Goal: Task Accomplishment & Management: Complete application form

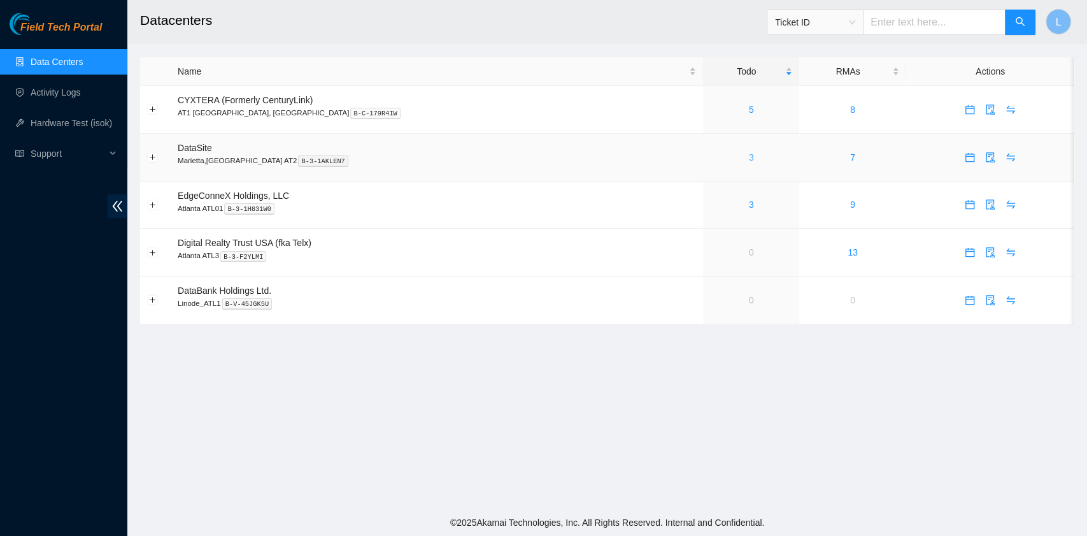
click at [749, 159] on link "3" at bounding box center [751, 157] width 5 height 10
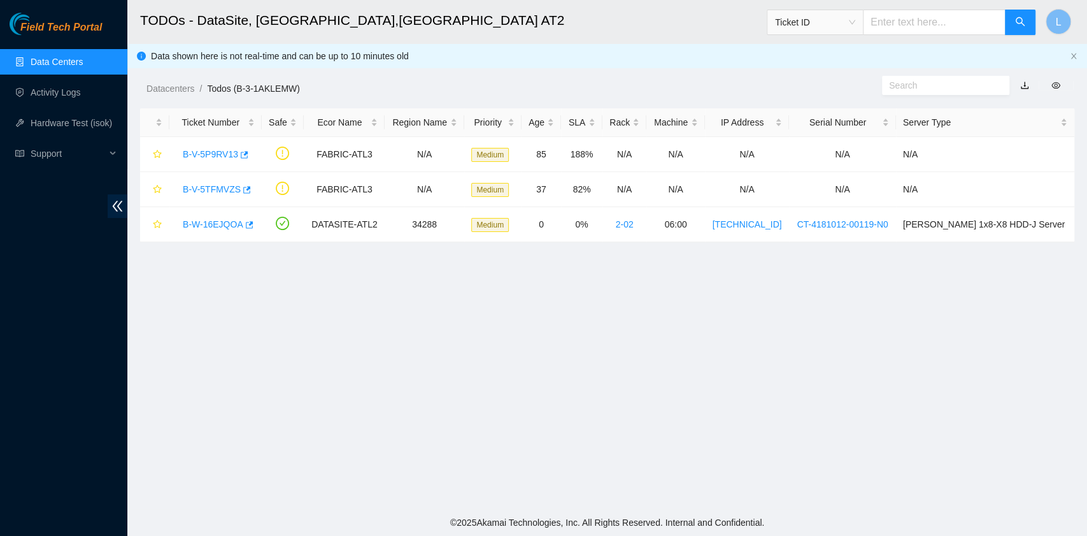
click at [582, 459] on main "TODOs - DataSite, Marietta,GA AT2 Ticket ID L Data shown here is not real-time …" at bounding box center [607, 254] width 960 height 509
click at [223, 224] on link "B-W-16EJQOA" at bounding box center [213, 224] width 61 height 10
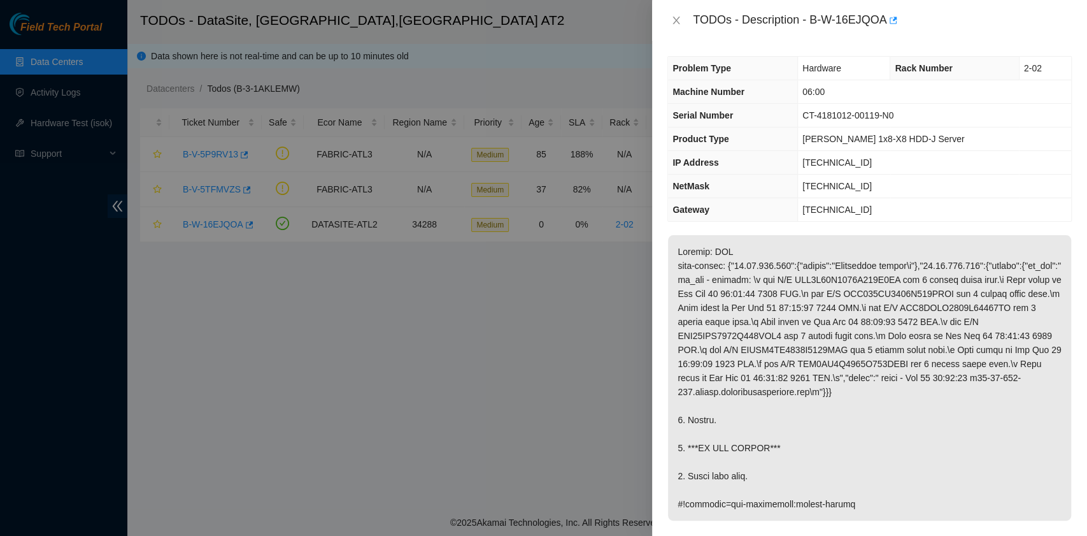
drag, startPoint x: 747, startPoint y: 279, endPoint x: 659, endPoint y: 250, distance: 93.1
click at [659, 250] on div "Problem Type Hardware Rack Number 2-02 Machine Number 06:00 Serial Number CT-41…" at bounding box center [869, 288] width 435 height 495
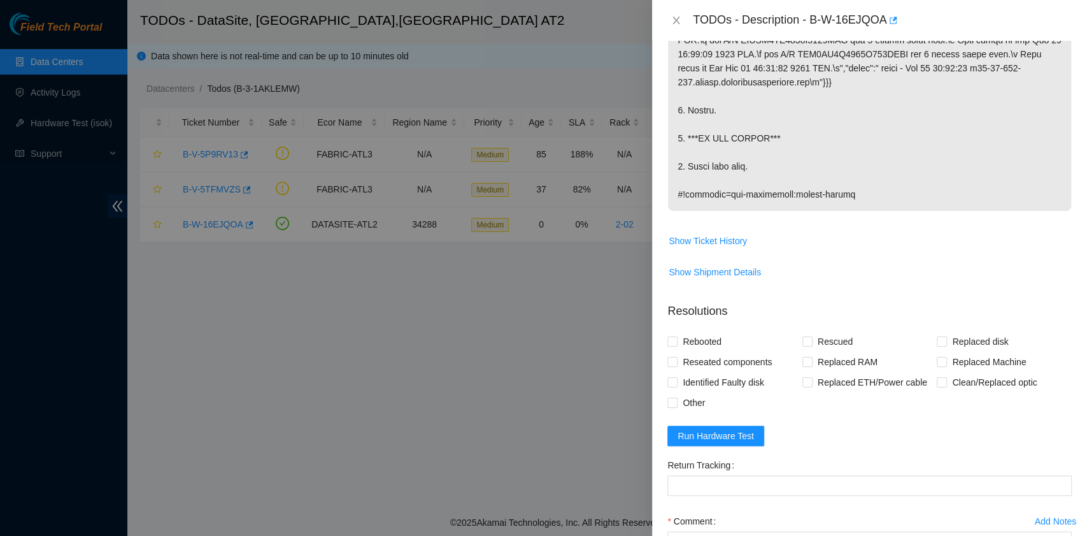
scroll to position [340, 0]
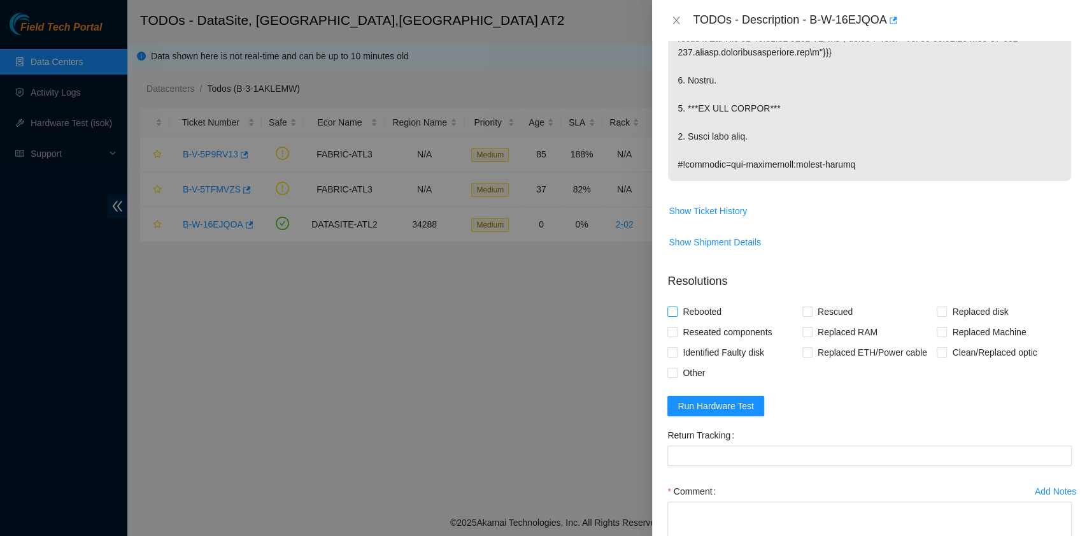
click at [707, 306] on span "Rebooted" at bounding box center [702, 311] width 49 height 20
click at [676, 306] on input "Rebooted" at bounding box center [672, 310] width 9 height 9
checkbox input "true"
click at [738, 408] on span "Run Hardware Test" at bounding box center [716, 406] width 76 height 14
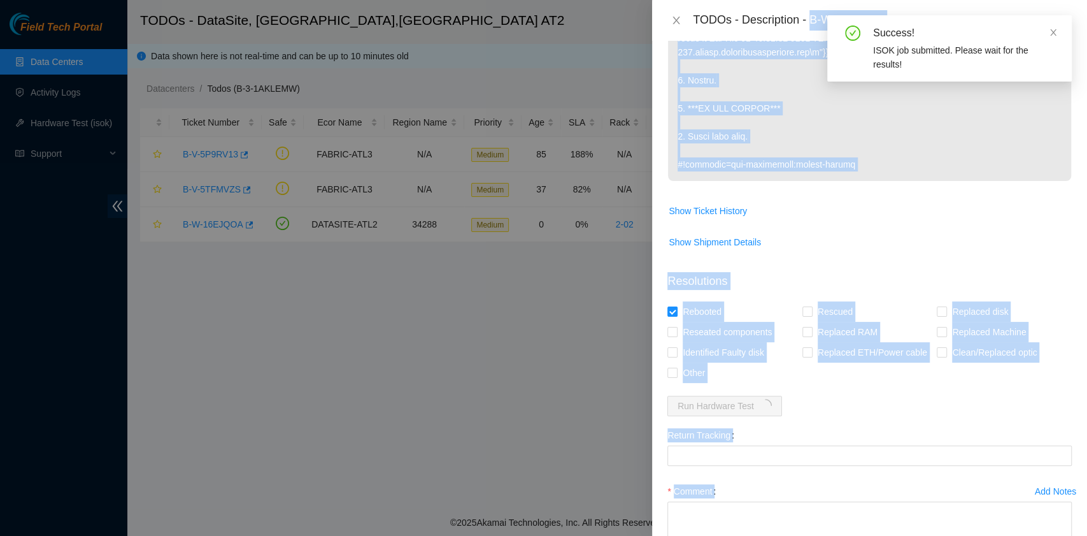
drag, startPoint x: 810, startPoint y: 20, endPoint x: 836, endPoint y: 20, distance: 25.5
click at [836, 20] on body "Field Tech Portal Data Centers Activity Logs Hardware Test (isok) Support TODOs…" at bounding box center [543, 268] width 1087 height 536
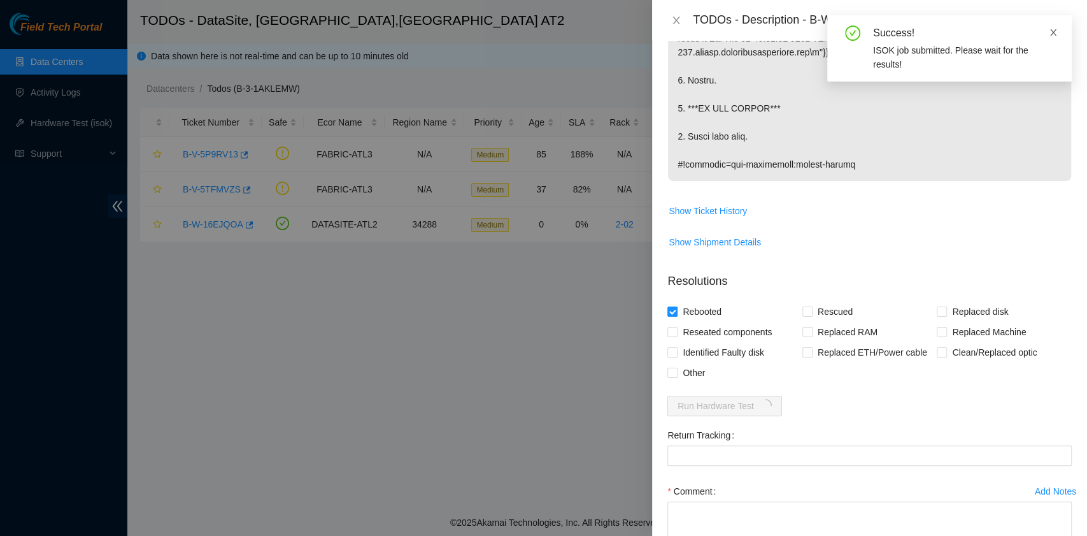
click at [1054, 36] on icon "close" at bounding box center [1053, 32] width 9 height 9
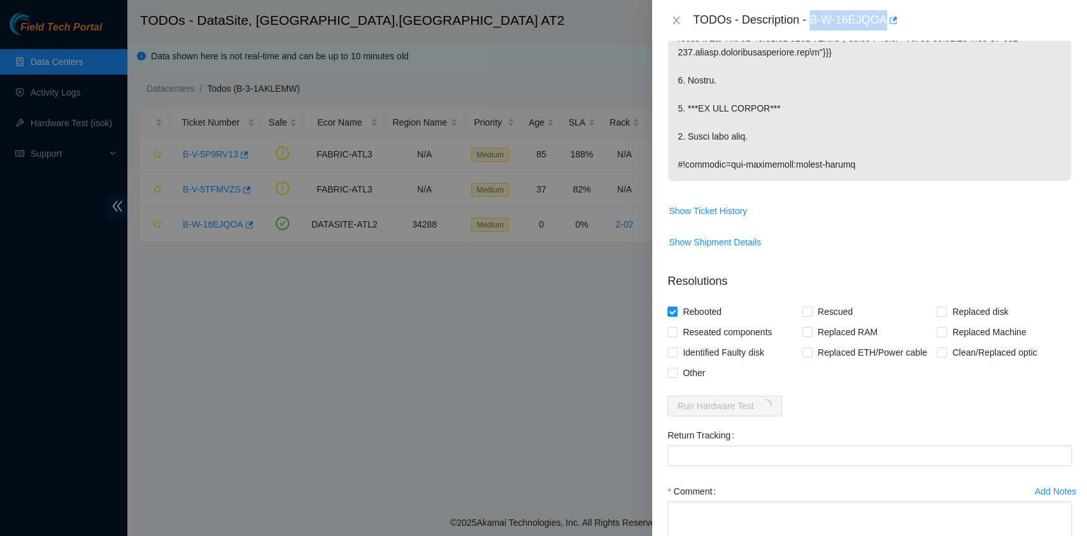
drag, startPoint x: 811, startPoint y: 20, endPoint x: 883, endPoint y: 25, distance: 71.5
click at [883, 25] on div "TODOs - Description - B-W-16EJQOA" at bounding box center [882, 20] width 379 height 20
copy div "B-W-16EJQOA"
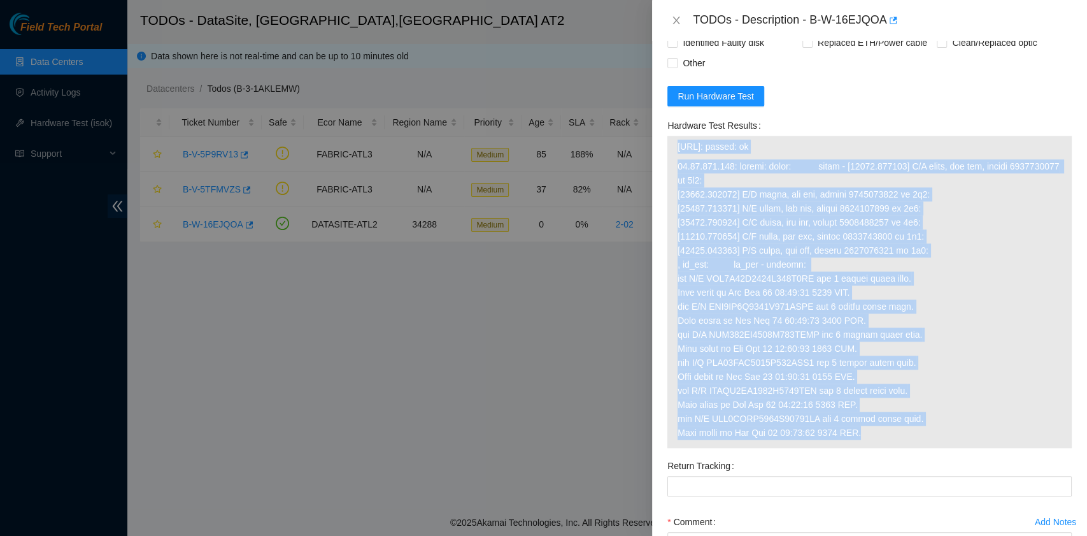
scroll to position [679, 0]
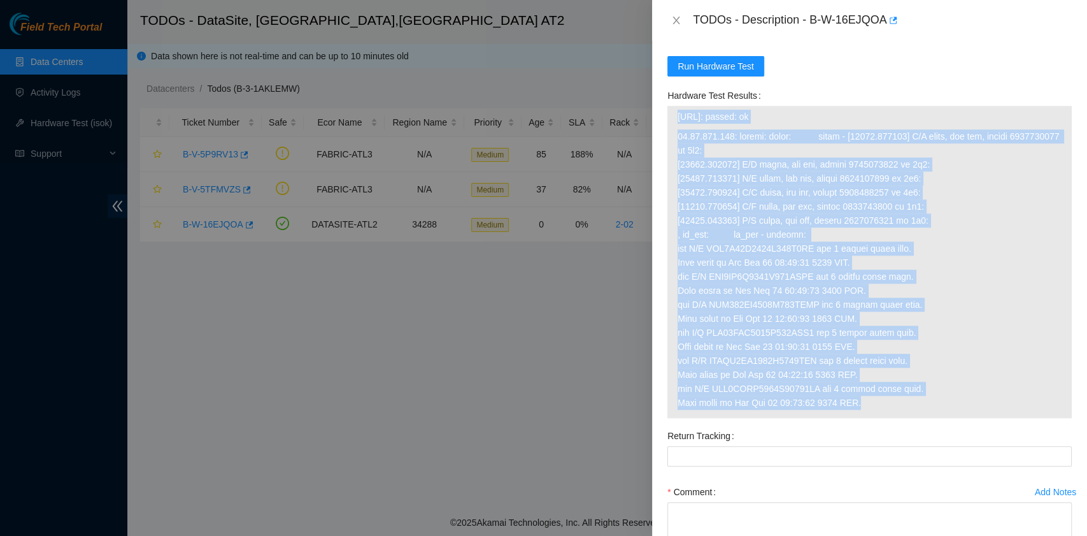
drag, startPoint x: 678, startPoint y: 197, endPoint x: 868, endPoint y: 410, distance: 285.5
click at [868, 410] on tbody "23.67.255.212: passed: ok" at bounding box center [869, 262] width 385 height 306
copy tbody "23.67.255.212: passed: ok 23.67.255.213: failed: dmesg: dmesg - [95588.326136] …"
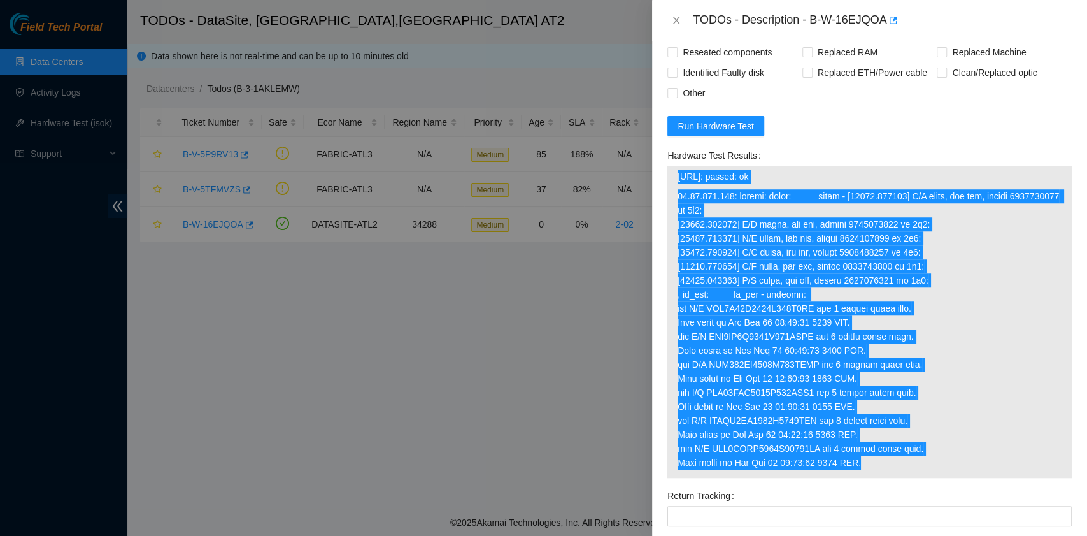
scroll to position [765, 0]
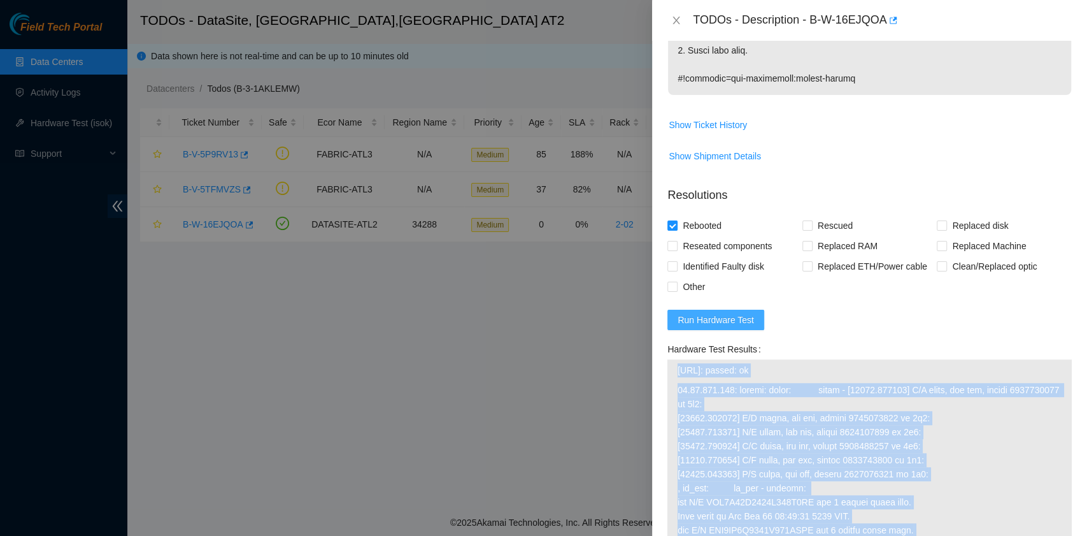
click at [718, 324] on span "Run Hardware Test" at bounding box center [716, 320] width 76 height 14
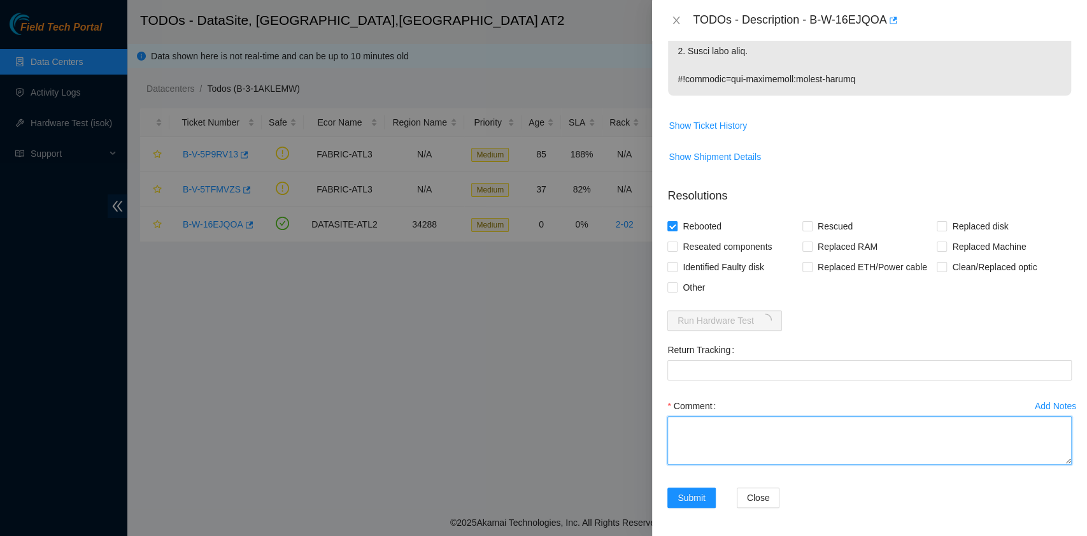
click at [689, 428] on textarea "Comment" at bounding box center [870, 440] width 404 height 48
paste textarea "B-W-16EJQOA rack# 2-02 machine# 06:00 Rebooted. No Rescue."
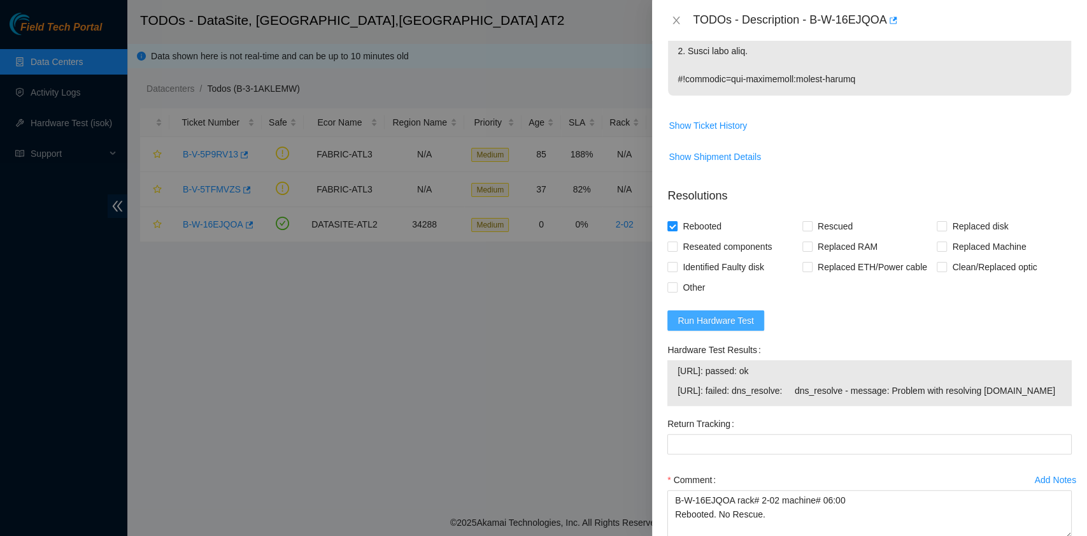
click at [732, 318] on span "Run Hardware Test" at bounding box center [716, 320] width 76 height 14
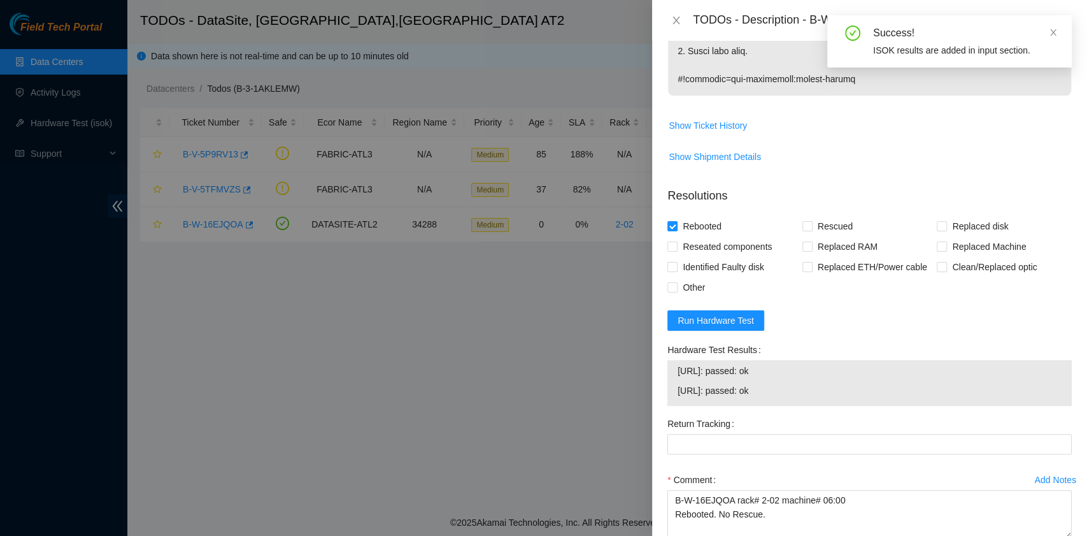
drag, startPoint x: 797, startPoint y: 387, endPoint x: 670, endPoint y: 367, distance: 128.4
click at [670, 367] on div "23.67.255.212: passed: ok 23.67.255.213: passed: ok" at bounding box center [870, 383] width 404 height 46
copy tbody "23.67.255.212: passed: ok 23.67.255.213: passed: ok"
click at [898, 301] on form "Resolutions Rebooted Rescued Replaced disk Reseated components Replaced RAM Rep…" at bounding box center [870, 387] width 404 height 420
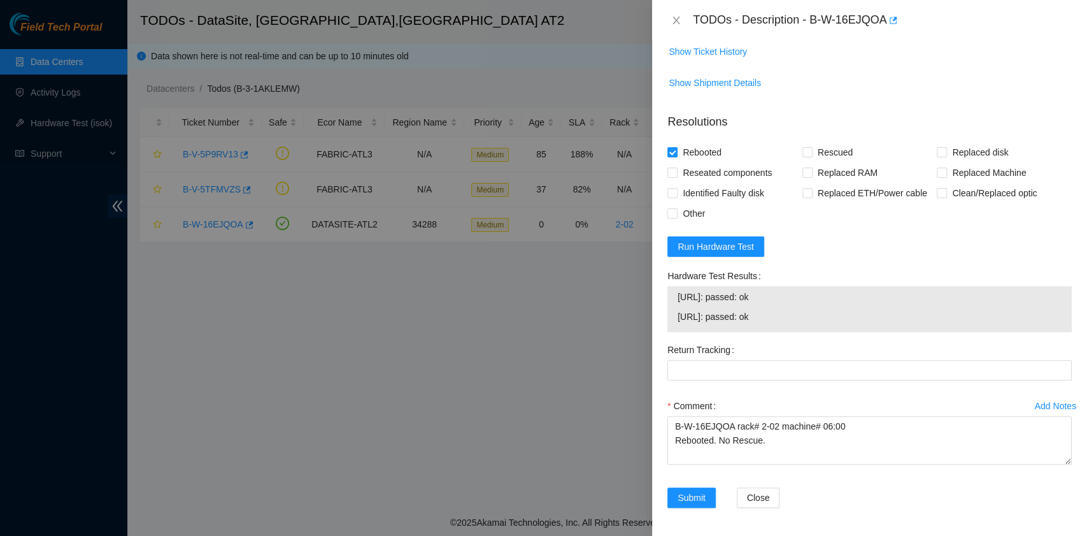
drag, startPoint x: 783, startPoint y: 312, endPoint x: 675, endPoint y: 306, distance: 108.5
click at [675, 306] on div "23.67.255.212: passed: ok 23.67.255.213: passed: ok" at bounding box center [870, 309] width 404 height 46
copy tbody "23.67.255.212: passed: ok 23.67.255.213: passed: ok"
click at [759, 456] on textarea "B-W-16EJQOA rack# 2-02 machine# 06:00 Rebooted. No Rescue." at bounding box center [870, 440] width 404 height 48
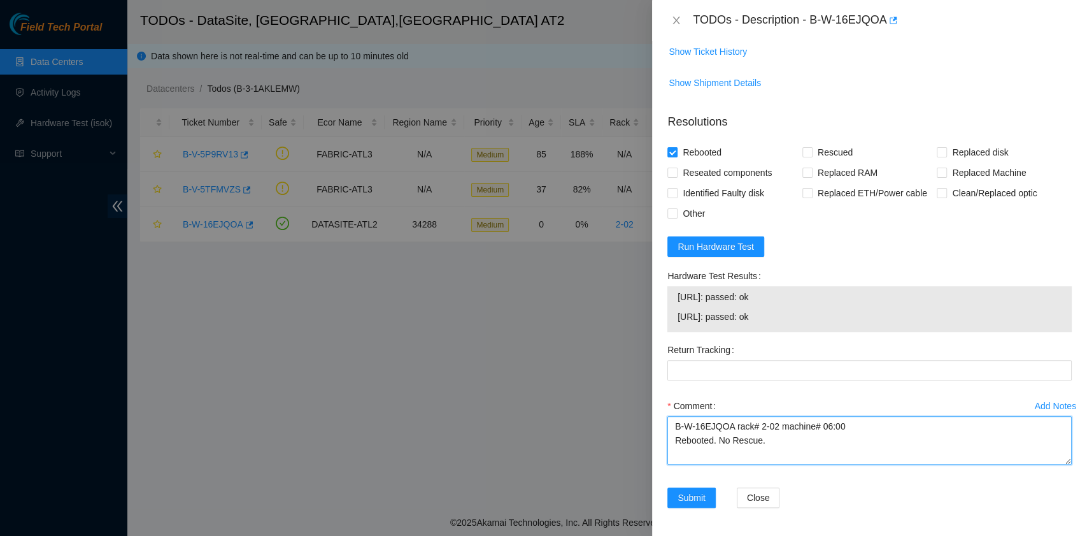
paste textarea "23.67.255.212: passed: ok 23.67.255.213: passed: ok"
click at [761, 441] on textarea "B-W-16EJQOA rack# 2-02 machine# 06:00 Rebooted. No Rescue.23.67.255.212: passed…" at bounding box center [870, 440] width 404 height 48
drag, startPoint x: 765, startPoint y: 440, endPoint x: 645, endPoint y: 410, distance: 123.9
click at [645, 410] on div "TODOs - Description - B-W-16EJQOA Problem Type Hardware Rack Number 2-02 Machin…" at bounding box center [543, 268] width 1087 height 536
paste textarea "Laura Madrigal 9/18/2025 8:39 AM • reboot node 1"
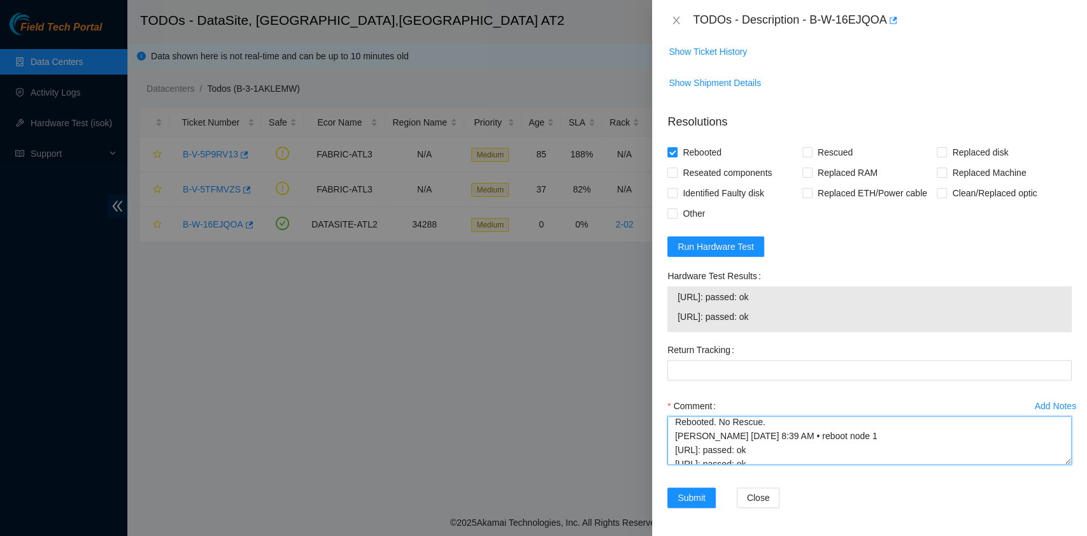
scroll to position [28, 0]
type textarea "B-W-16EJQOA rack# 2-02 machine# 06:00 Rebooted. No Rescue. Laura Madrigal 9/18/…"
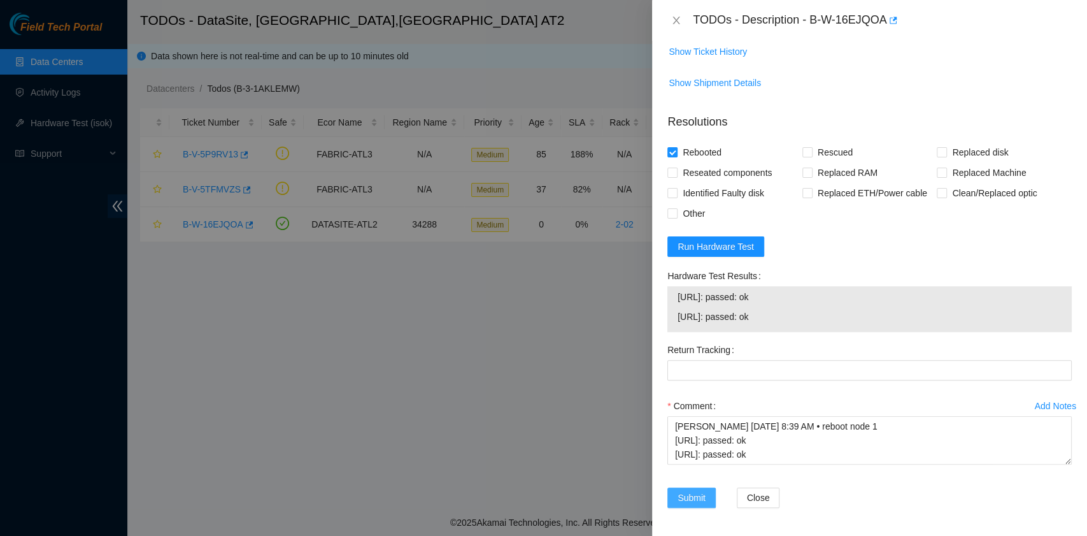
click at [704, 493] on span "Submit" at bounding box center [692, 497] width 28 height 14
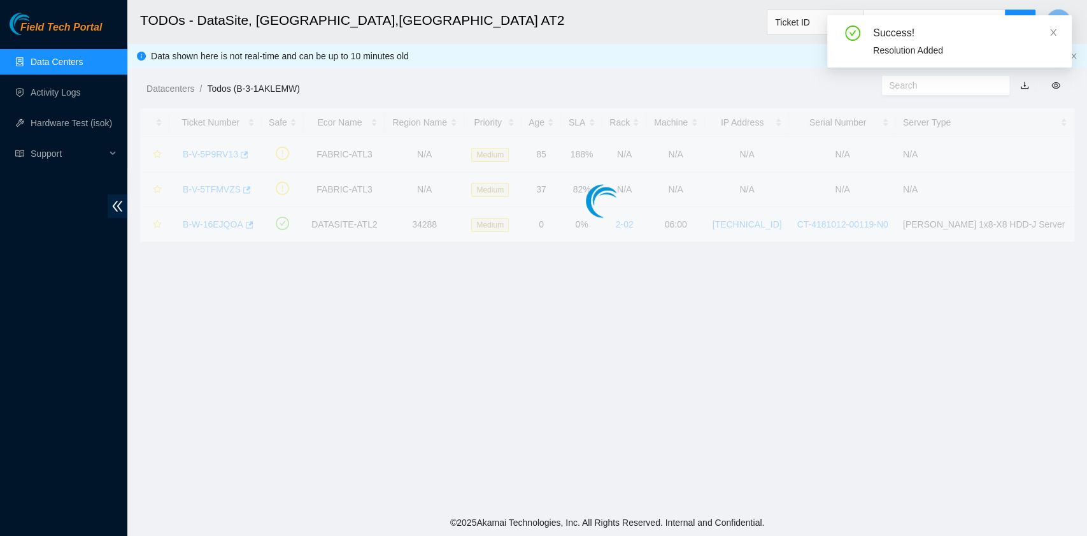
scroll to position [289, 0]
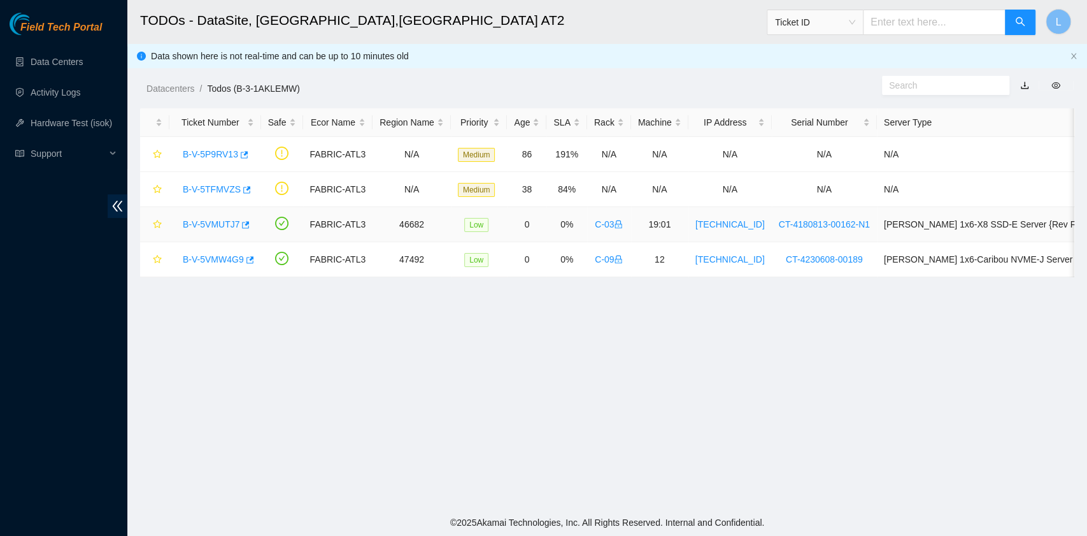
click at [217, 224] on link "B-V-5VMUTJ7" at bounding box center [211, 224] width 57 height 10
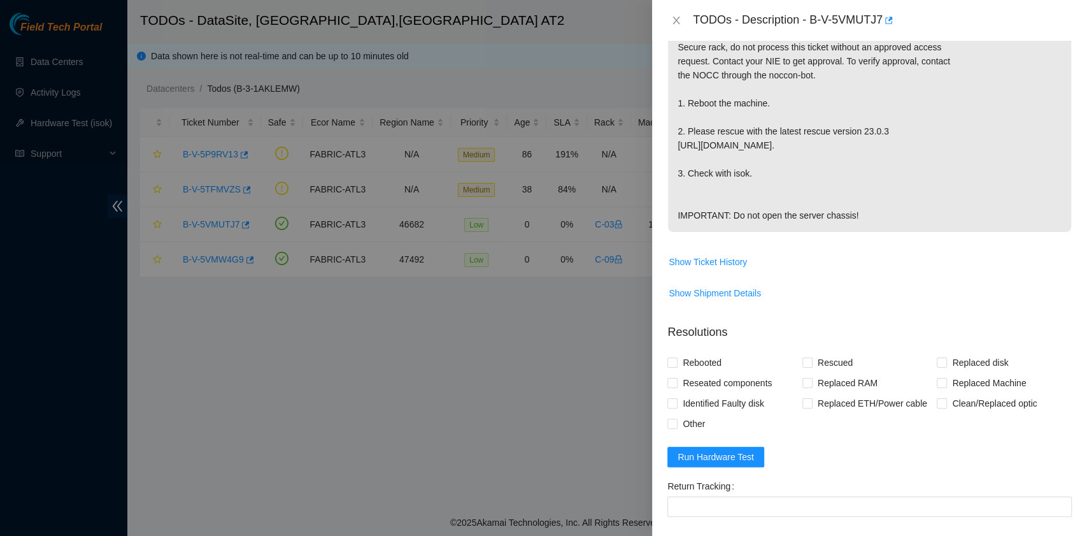
scroll to position [340, 0]
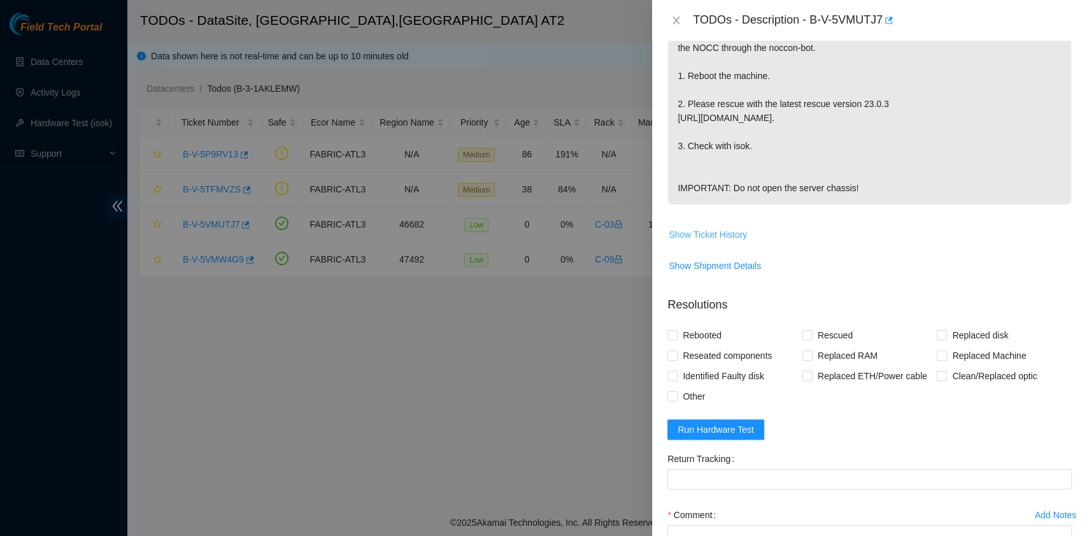
click at [720, 241] on span "Show Ticket History" at bounding box center [708, 234] width 78 height 14
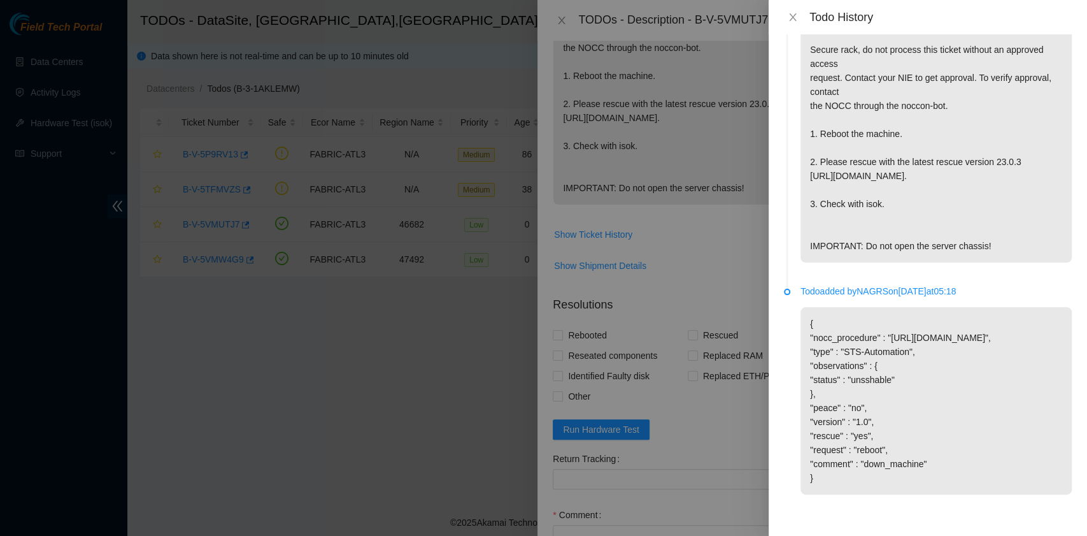
scroll to position [0, 0]
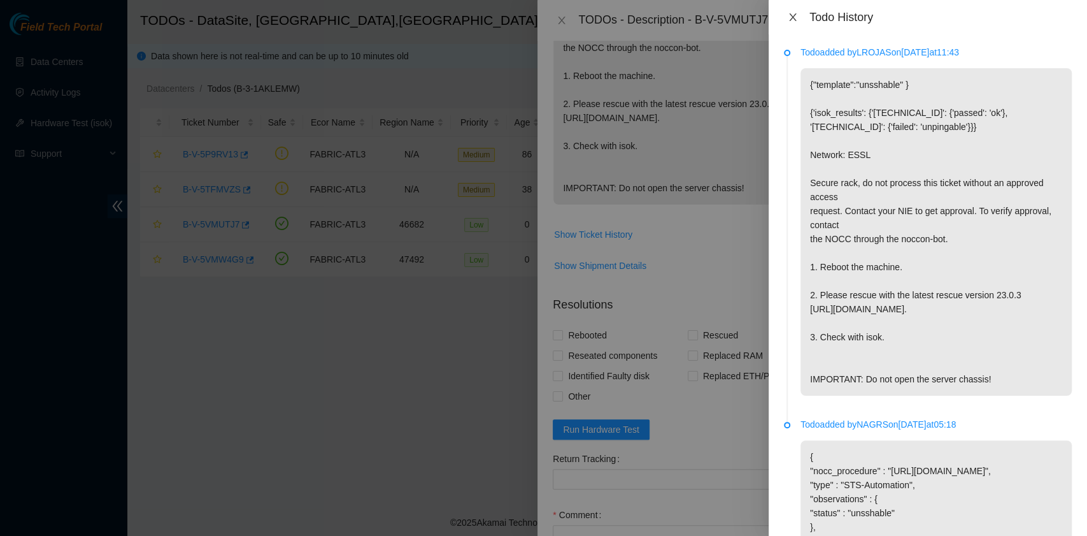
click at [792, 15] on icon "close" at bounding box center [793, 17] width 10 height 10
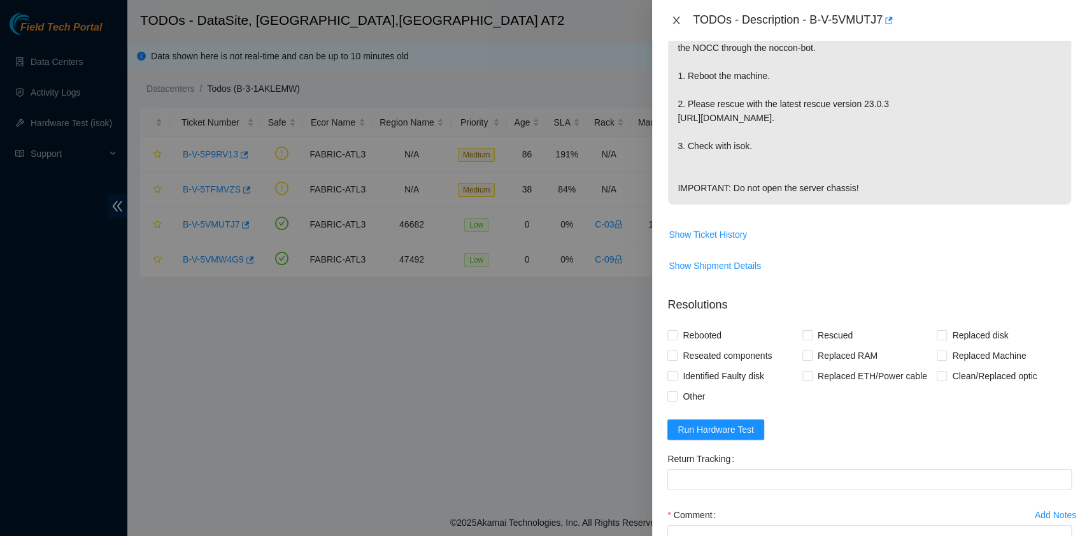
click at [680, 20] on icon "close" at bounding box center [676, 20] width 10 height 10
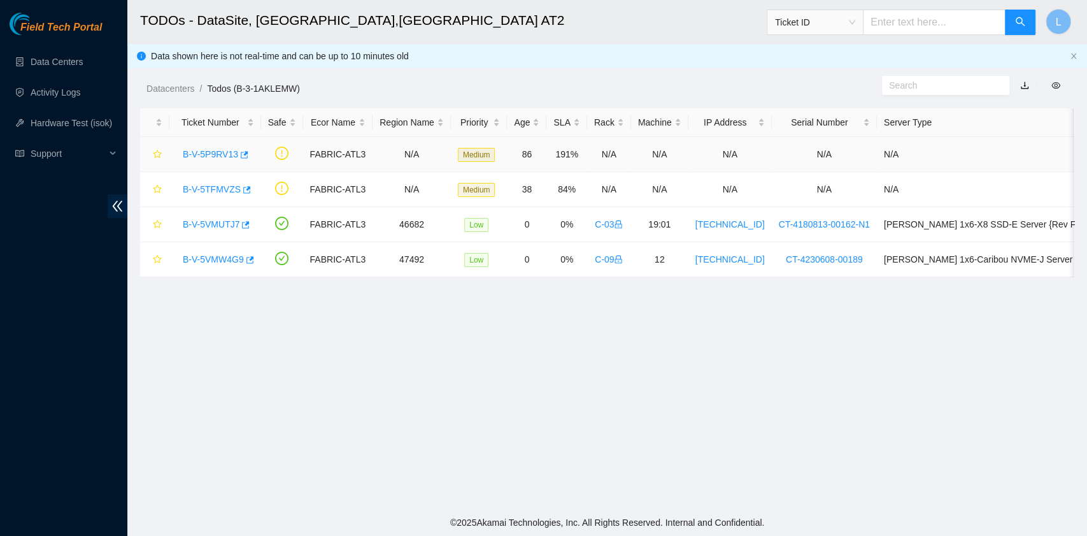
scroll to position [323, 0]
click at [217, 256] on link "B-V-5VMW4G9" at bounding box center [213, 259] width 61 height 10
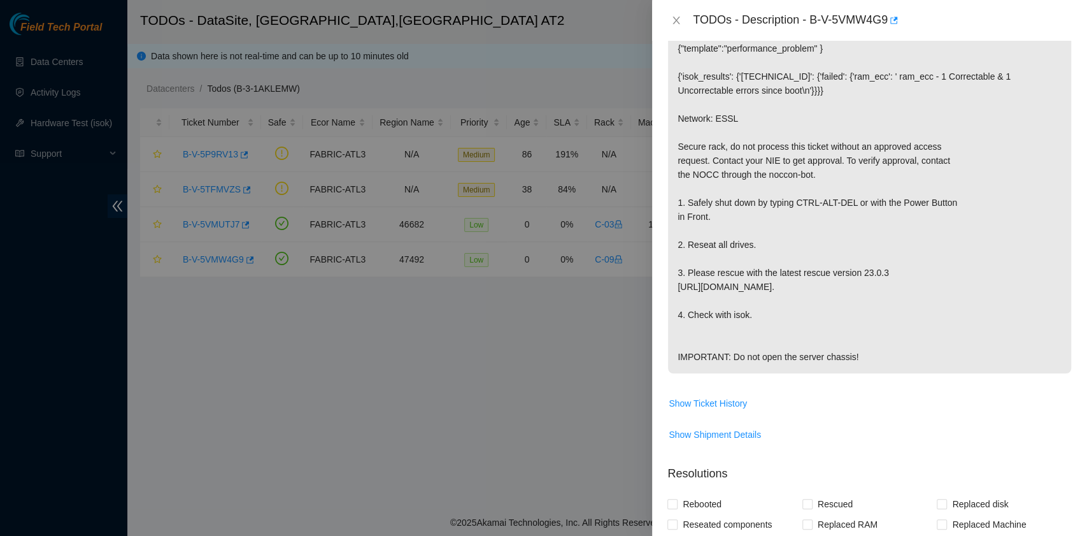
scroll to position [169, 0]
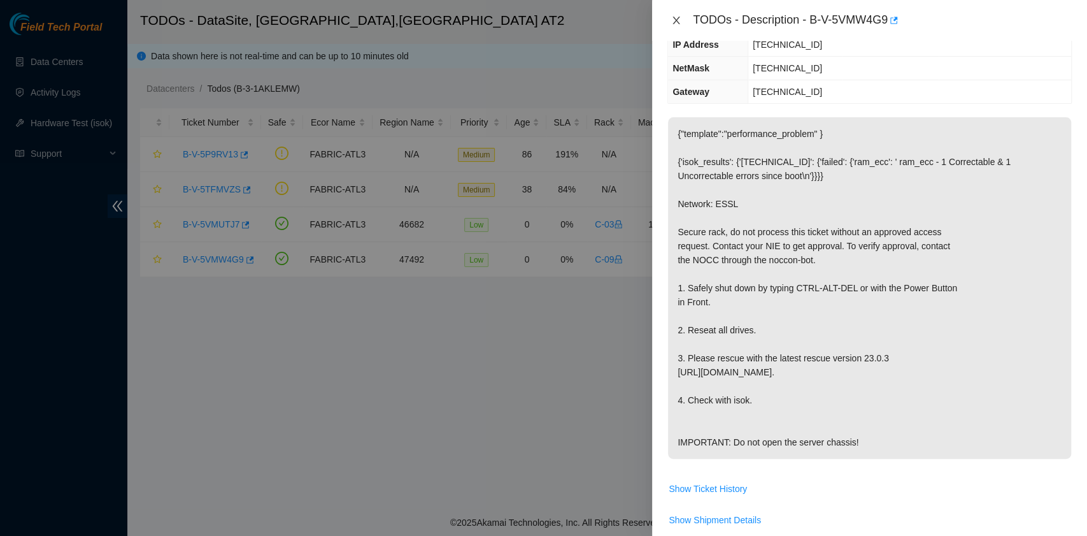
click at [678, 21] on icon "close" at bounding box center [676, 20] width 10 height 10
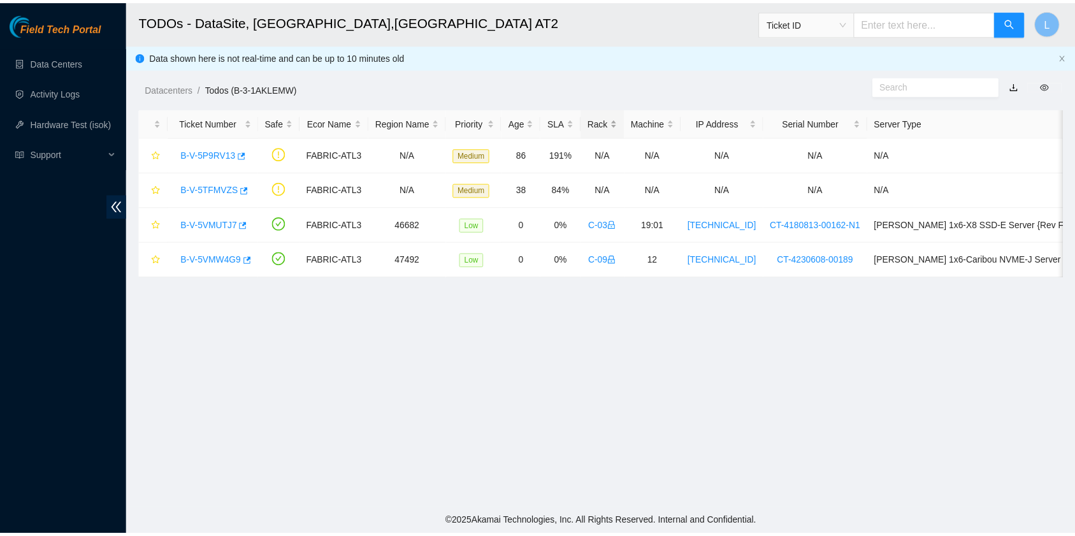
scroll to position [225, 0]
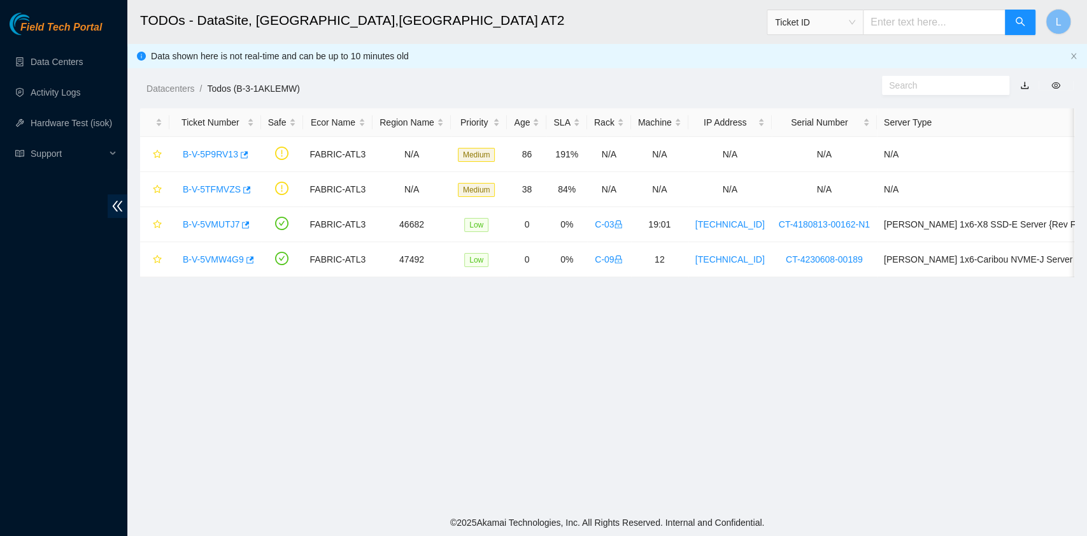
click at [693, 28] on h2 "TODOs - DataSite, [GEOGRAPHIC_DATA],[GEOGRAPHIC_DATA] AT2" at bounding box center [511, 20] width 743 height 41
click at [83, 62] on link "Data Centers" at bounding box center [57, 62] width 52 height 10
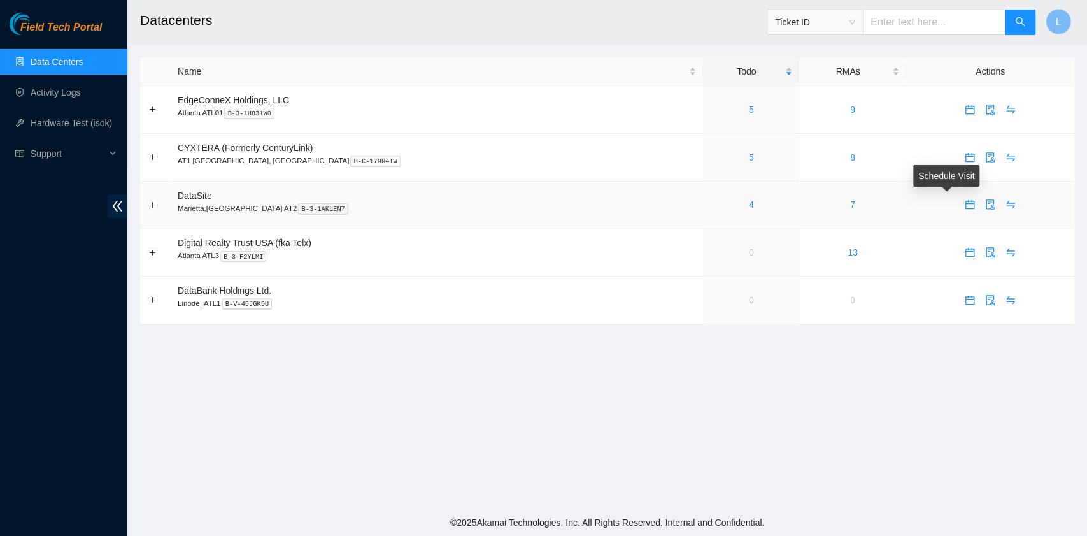
click at [965, 208] on icon "calendar" at bounding box center [970, 204] width 10 height 10
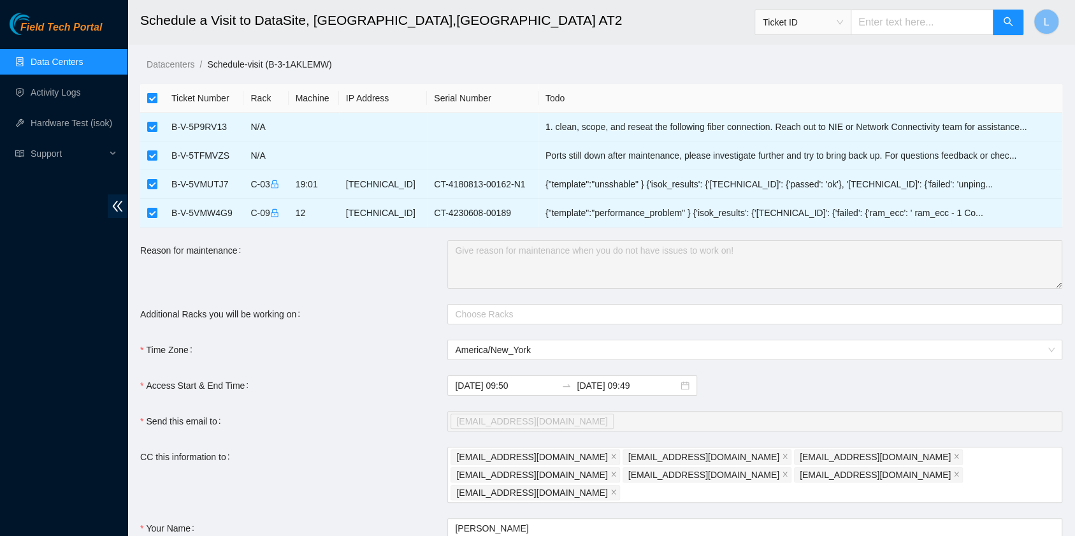
click at [154, 99] on input "checkbox" at bounding box center [152, 98] width 10 height 10
checkbox input "false"
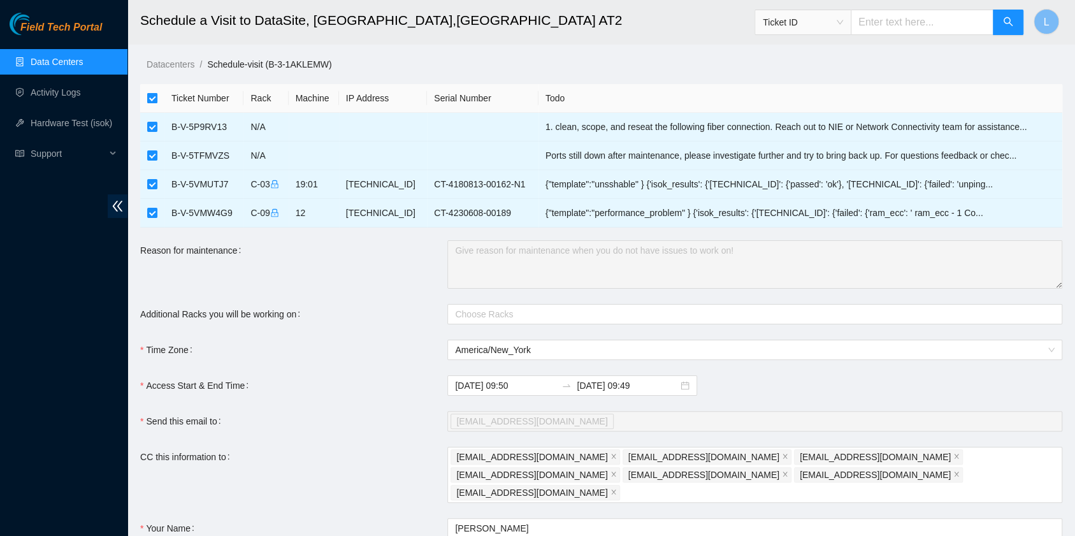
checkbox input "false"
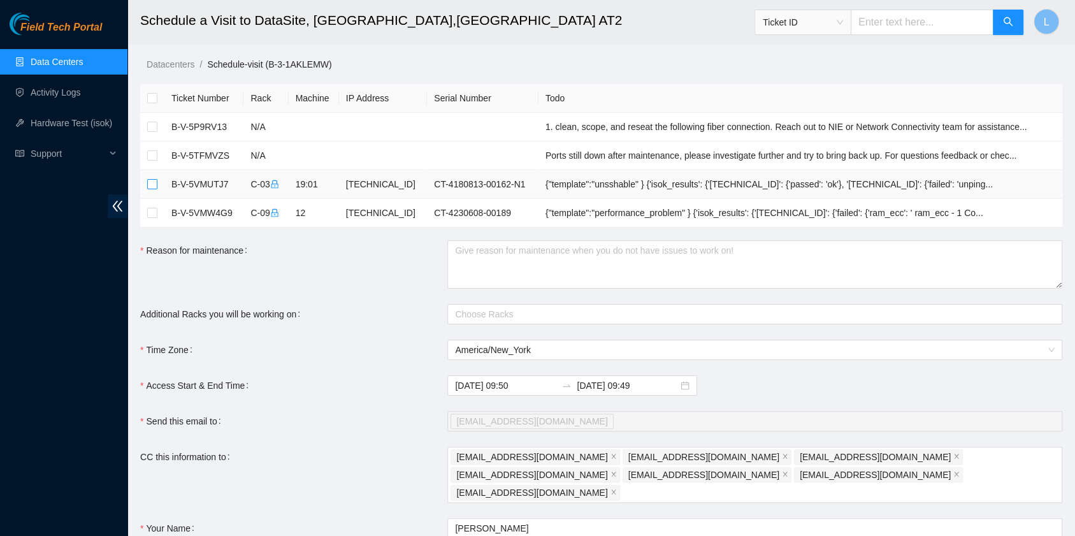
click at [151, 188] on input "checkbox" at bounding box center [152, 184] width 10 height 10
checkbox input "true"
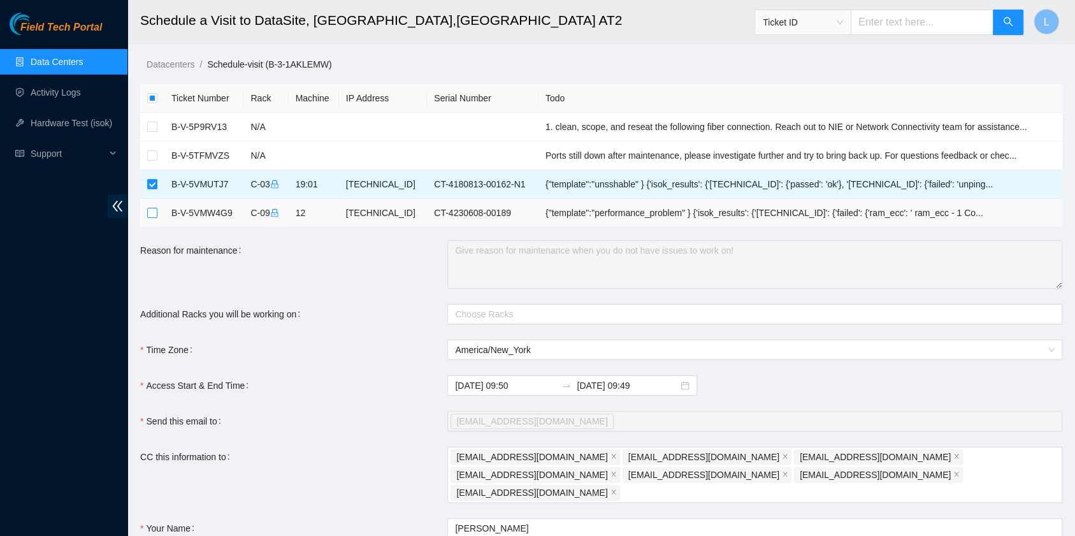
click at [154, 214] on input "checkbox" at bounding box center [152, 213] width 10 height 10
checkbox input "true"
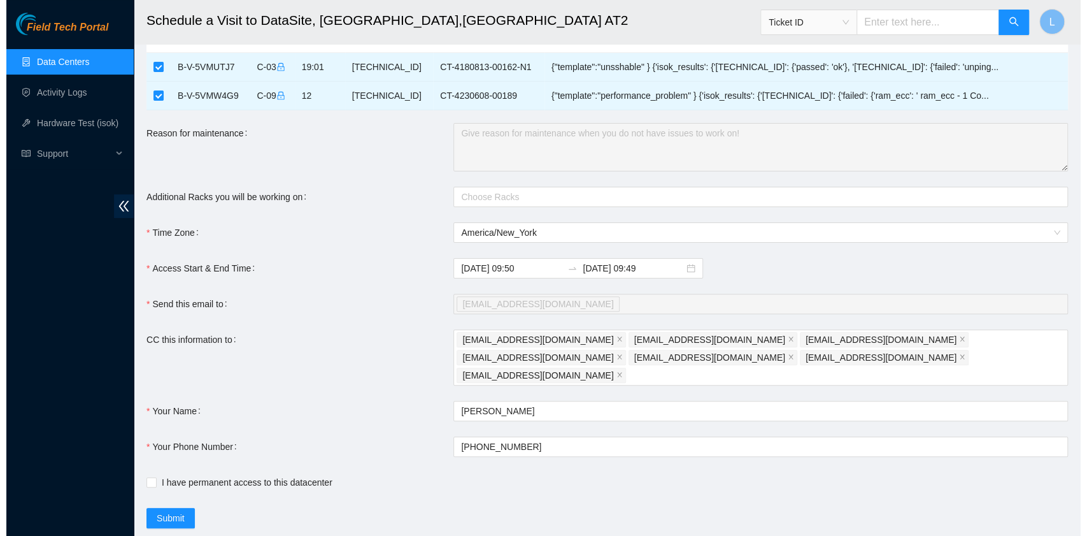
scroll to position [131, 0]
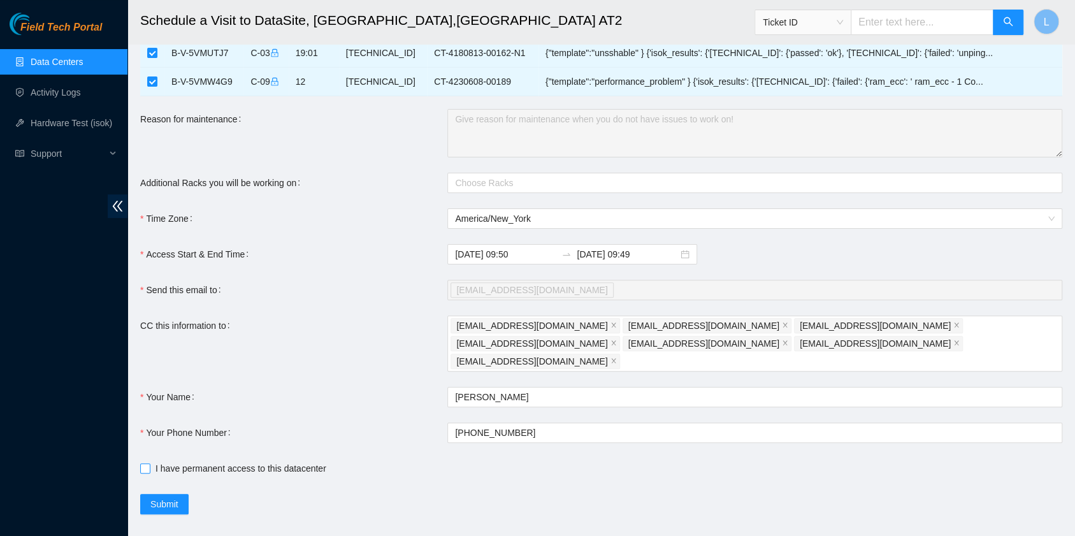
click at [222, 461] on span "I have permanent access to this datacenter" at bounding box center [240, 468] width 181 height 14
click at [149, 463] on input "I have permanent access to this datacenter" at bounding box center [144, 467] width 9 height 9
checkbox input "true"
click at [168, 497] on span "Submit" at bounding box center [164, 504] width 28 height 14
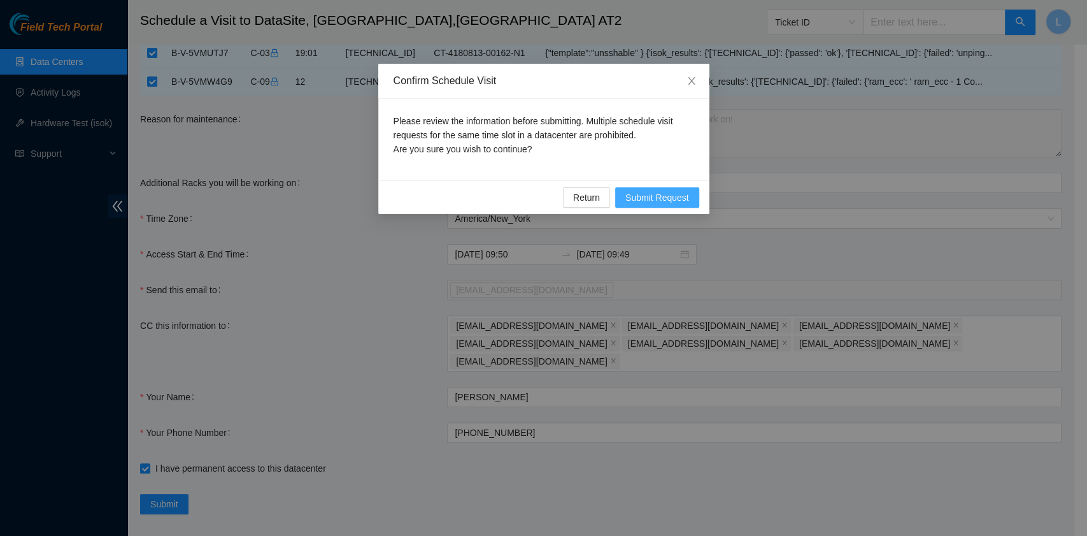
click at [656, 195] on span "Submit Request" at bounding box center [658, 197] width 64 height 14
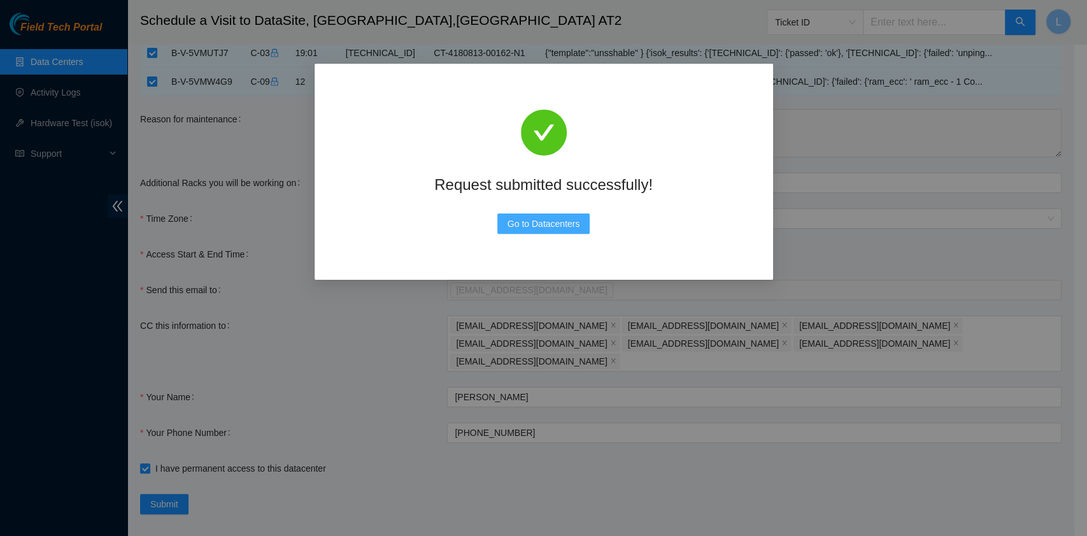
click at [541, 221] on span "Go to Datacenters" at bounding box center [544, 224] width 73 height 14
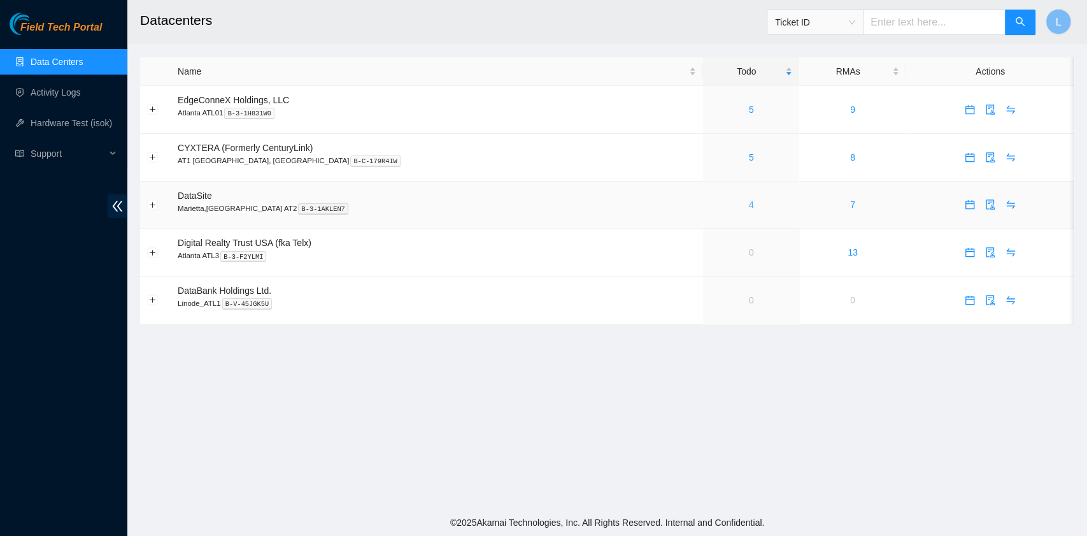
click at [749, 208] on link "4" at bounding box center [751, 204] width 5 height 10
